Goal: Check status

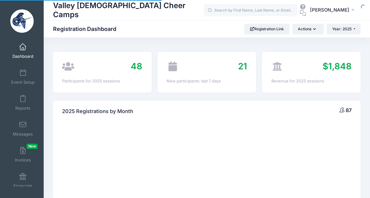
select select
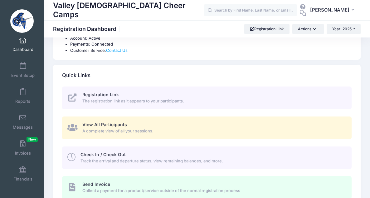
scroll to position [245, 0]
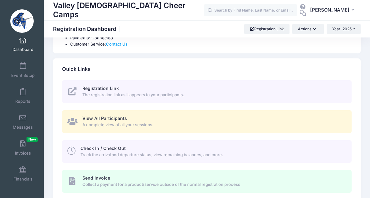
click at [100, 119] on span "View All Participants" at bounding box center [104, 118] width 45 height 5
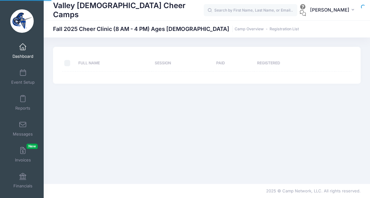
select select "10"
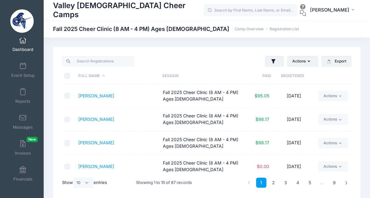
scroll to position [7, 0]
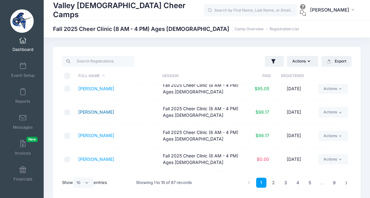
click at [94, 111] on link "Avila, Alison" at bounding box center [96, 111] width 36 height 5
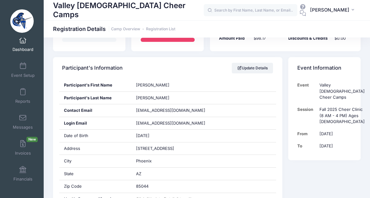
scroll to position [89, 0]
